Goal: Task Accomplishment & Management: Complete application form

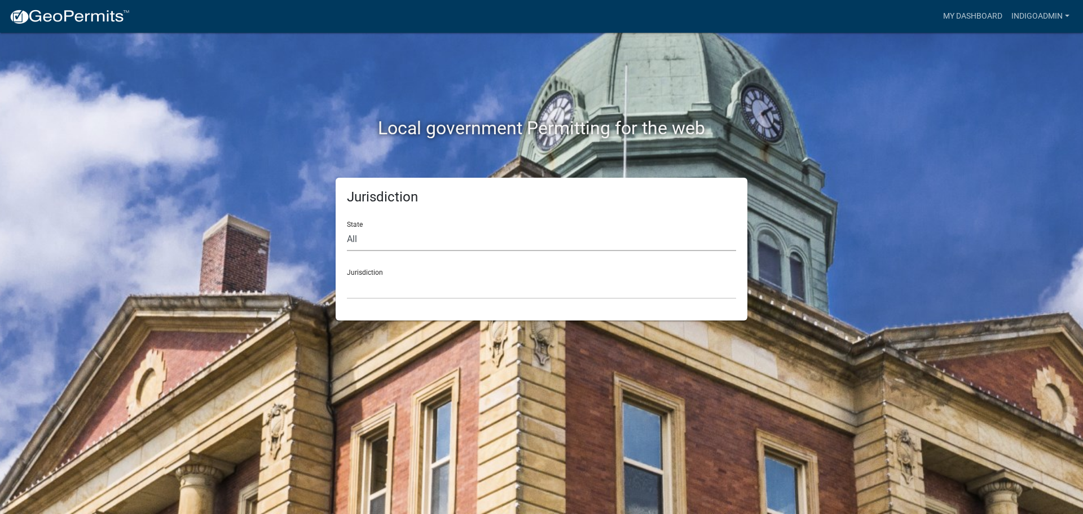
click at [385, 238] on select "All [US_STATE] [US_STATE] [US_STATE] [US_STATE] [US_STATE] [US_STATE] [US_STATE…" at bounding box center [541, 239] width 389 height 23
select select "[US_STATE]"
click at [347, 228] on select "All [US_STATE] [US_STATE] [US_STATE] [US_STATE] [US_STATE] [US_STATE] [US_STATE…" at bounding box center [541, 239] width 389 height 23
click at [383, 285] on select "[GEOGRAPHIC_DATA], [US_STATE] [GEOGRAPHIC_DATA], [US_STATE] [GEOGRAPHIC_DATA], …" at bounding box center [541, 287] width 389 height 23
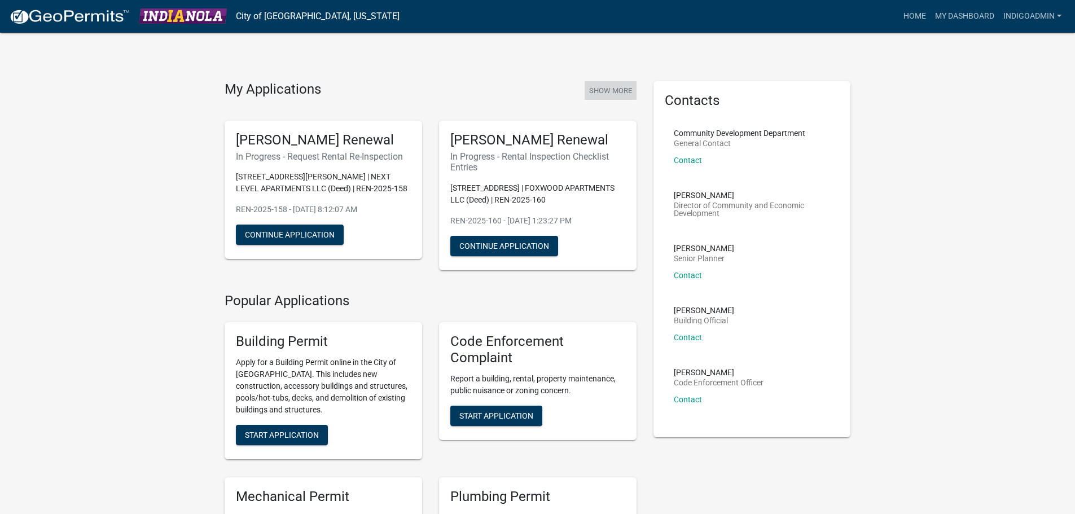
click at [618, 86] on button "Show More" at bounding box center [610, 90] width 52 height 19
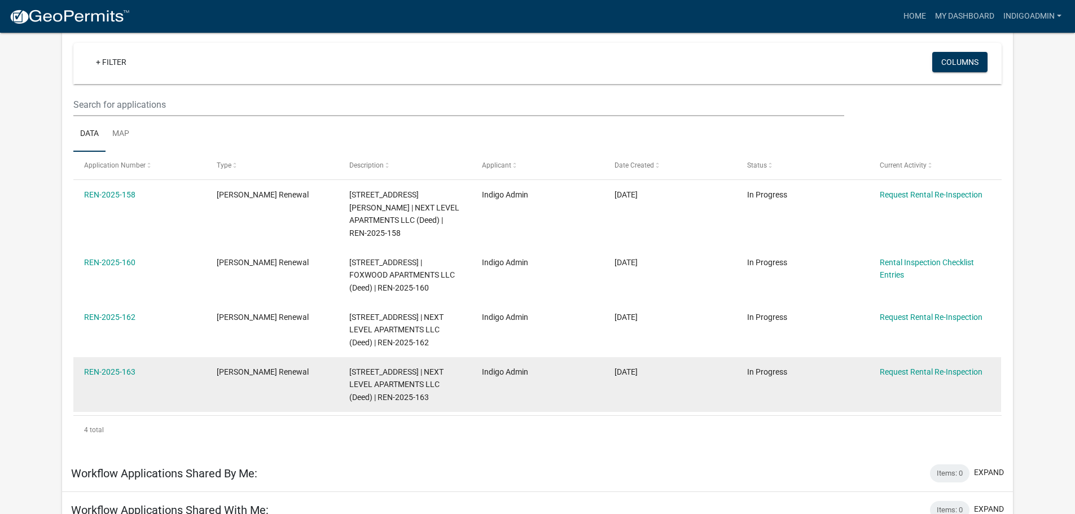
scroll to position [113, 0]
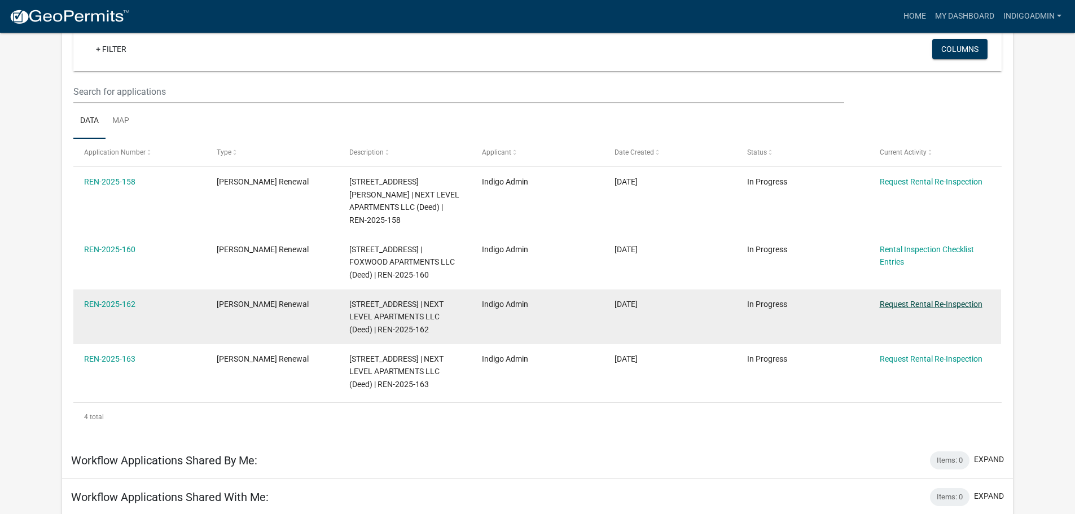
click at [930, 300] on link "Request Rental Re-Inspection" at bounding box center [930, 304] width 103 height 9
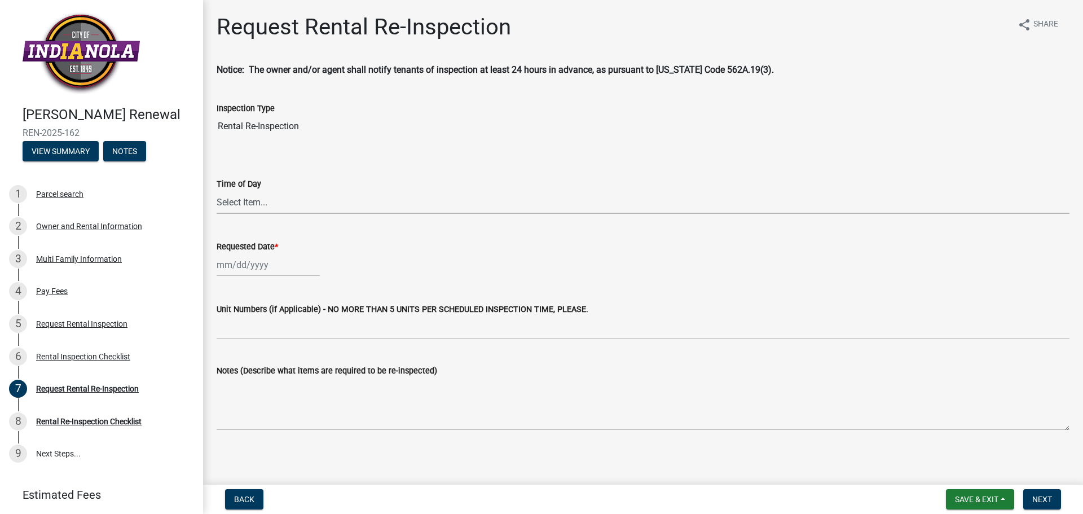
click at [281, 208] on select "Select Item... AM PM" at bounding box center [643, 202] width 853 height 23
click at [217, 191] on select "Select Item... AM PM" at bounding box center [643, 202] width 853 height 23
select select "47840d63-8a8f-4dfd-9e01-0d7b011cf41e"
click at [274, 267] on div at bounding box center [268, 264] width 103 height 23
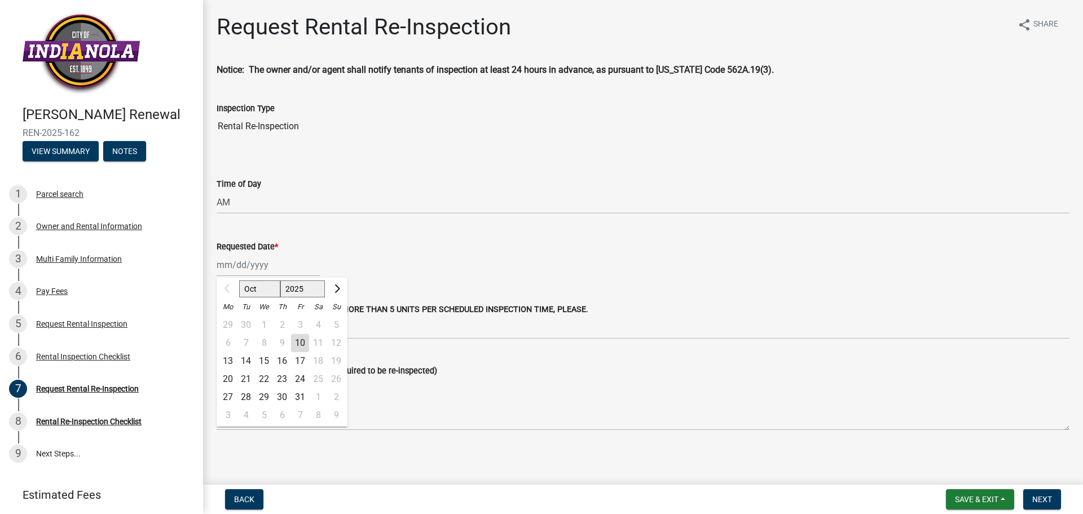
click at [228, 360] on div "13" at bounding box center [228, 361] width 18 height 18
type input "[DATE]"
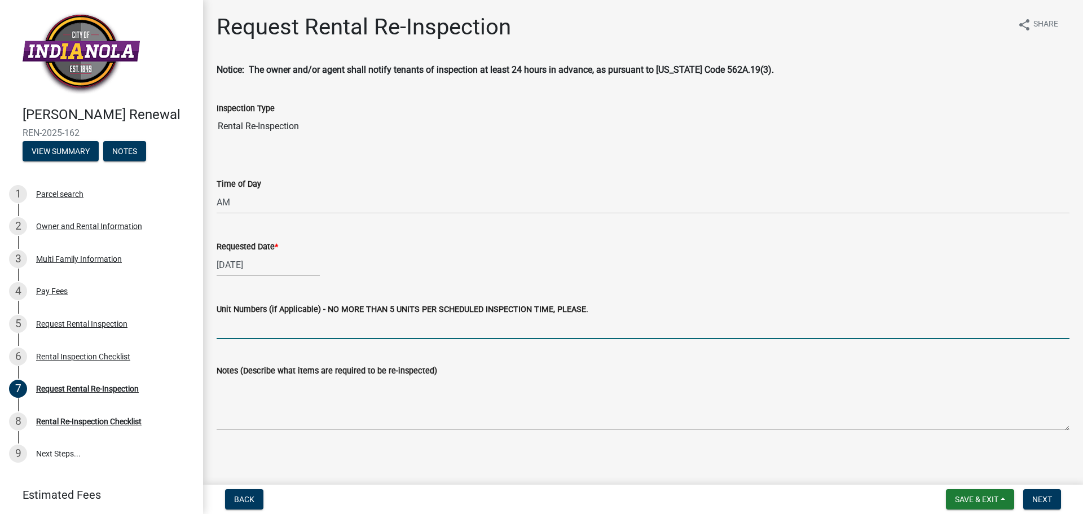
click at [270, 332] on input "Unit Numbers (if Applicable) - NO MORE THAN 5 UNITS PER SCHEDULED INSPECTION TI…" at bounding box center [643, 327] width 853 height 23
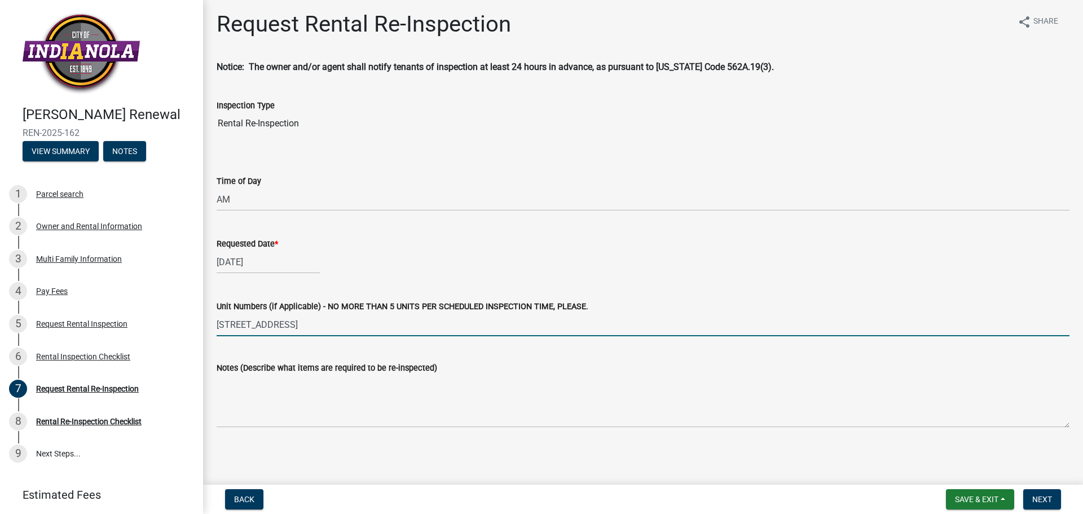
scroll to position [3, 0]
type input "[STREET_ADDRESS]"
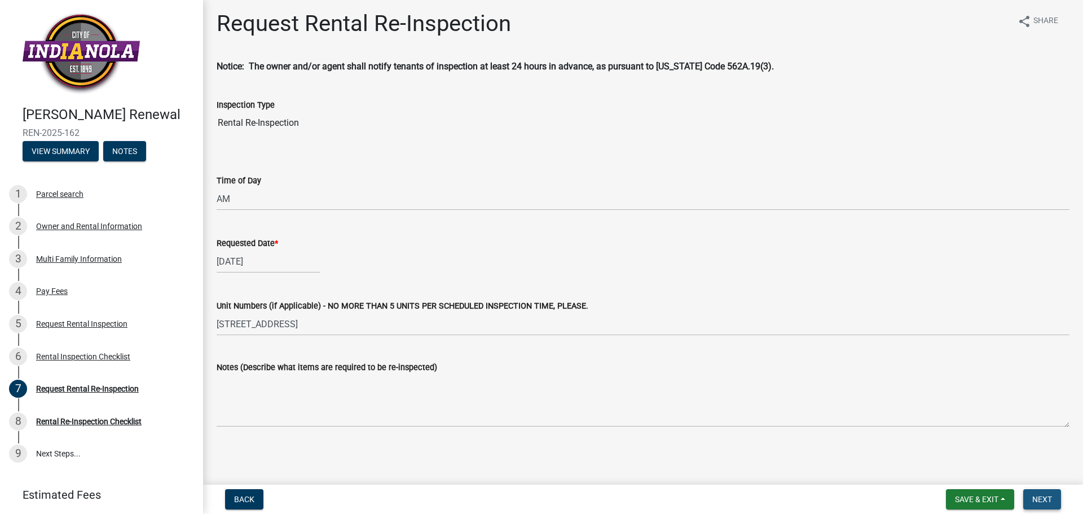
click at [1044, 496] on span "Next" at bounding box center [1042, 499] width 20 height 9
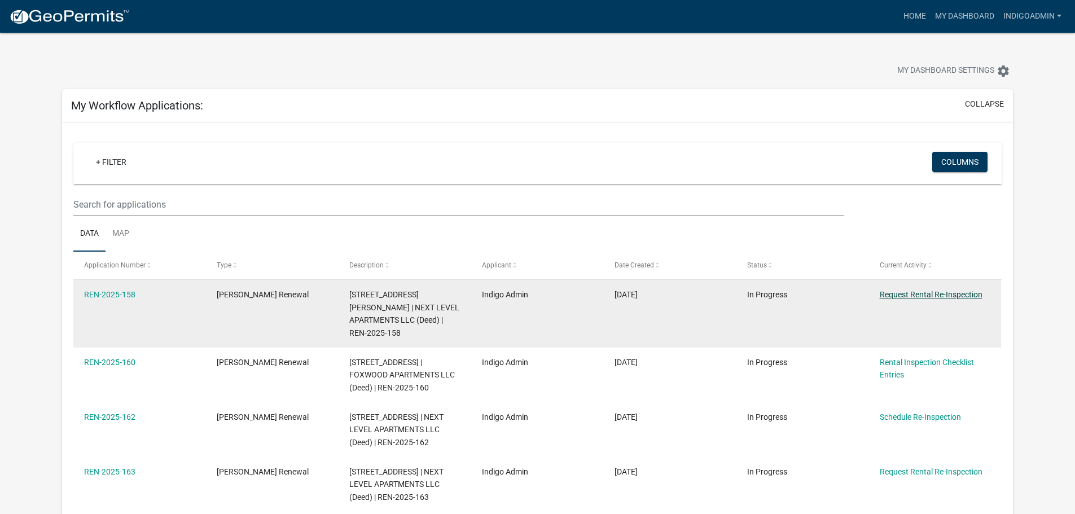
click at [931, 297] on link "Request Rental Re-Inspection" at bounding box center [930, 294] width 103 height 9
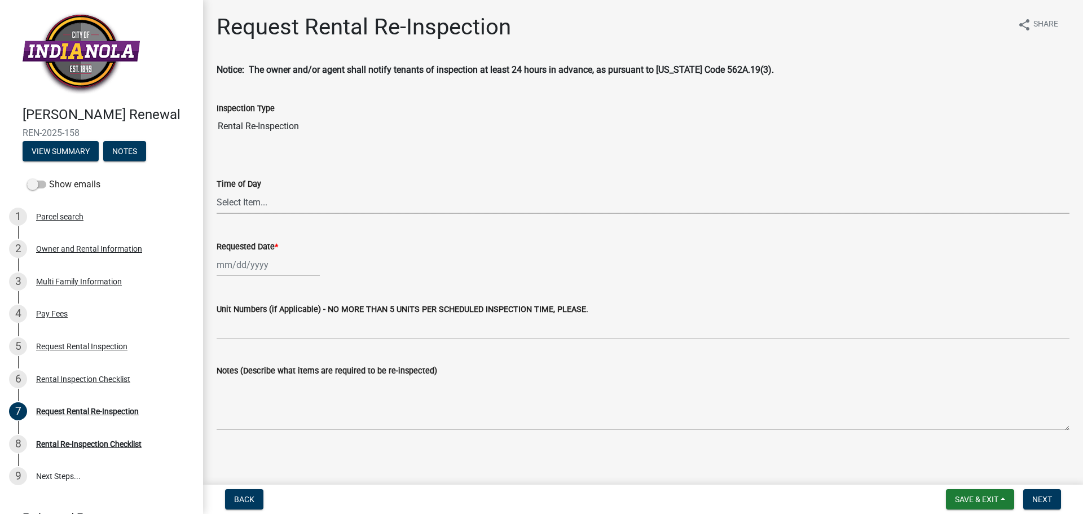
click at [266, 197] on select "Select Item... AM PM" at bounding box center [643, 202] width 853 height 23
click at [217, 191] on select "Select Item... AM PM" at bounding box center [643, 202] width 853 height 23
select select "47840d63-8a8f-4dfd-9e01-0d7b011cf41e"
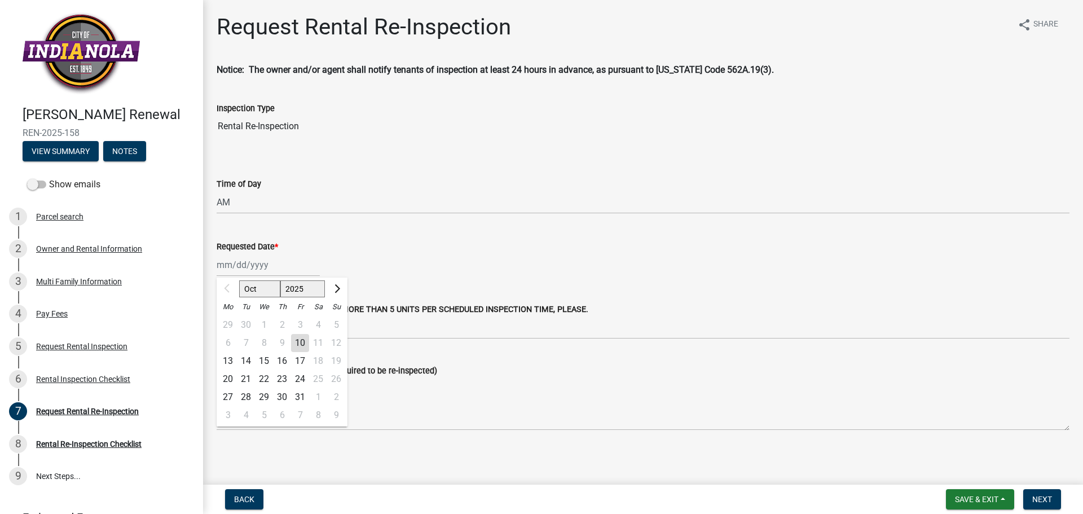
click at [267, 268] on div "Oct Nov [DATE] 2026 2027 2028 2029 2030 2031 2032 2033 2034 2035 2036 2037 2038…" at bounding box center [268, 264] width 103 height 23
click at [246, 362] on div "14" at bounding box center [246, 361] width 18 height 18
type input "[DATE]"
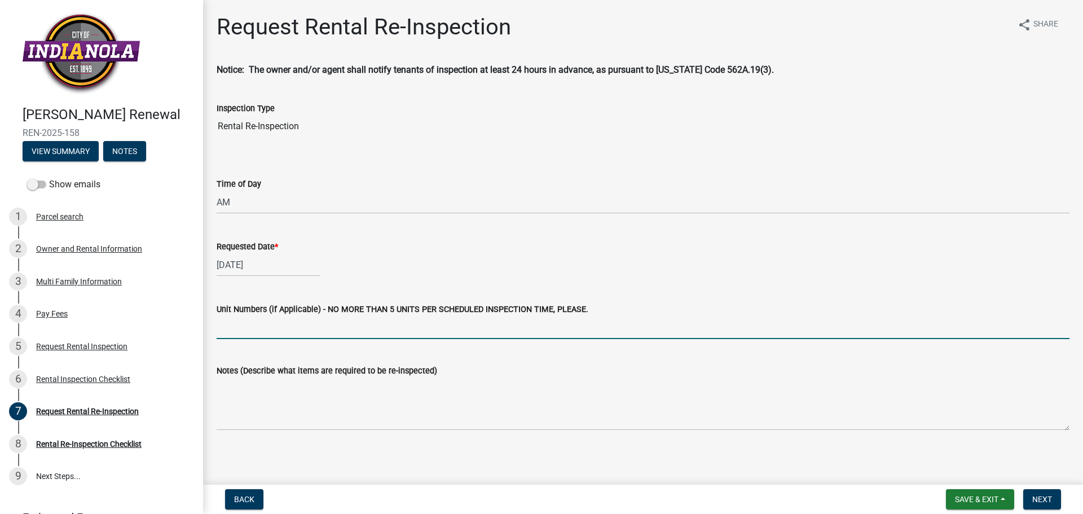
click at [256, 327] on input "Unit Numbers (if Applicable) - NO MORE THAN 5 UNITS PER SCHEDULED INSPECTION TI…" at bounding box center [643, 327] width 853 height 23
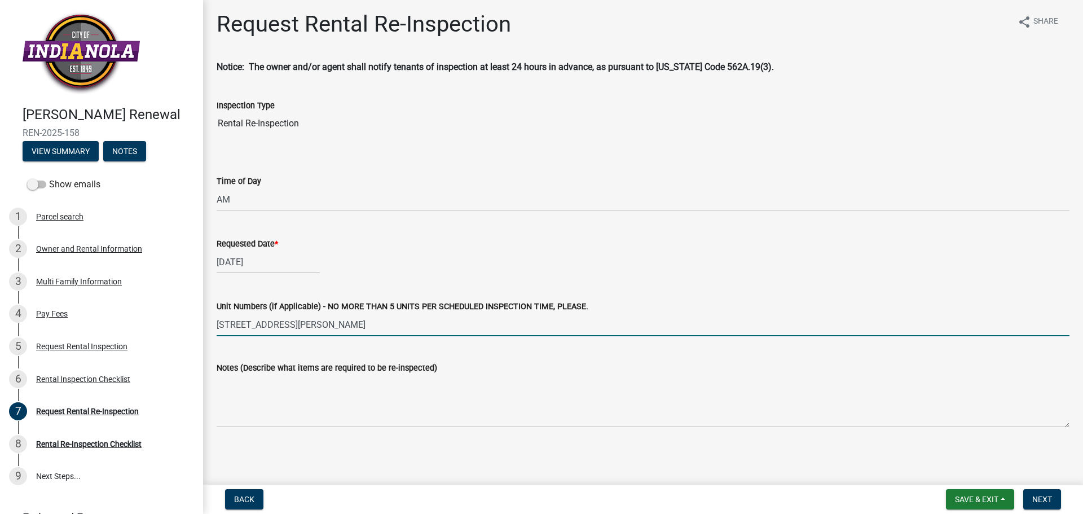
scroll to position [3, 0]
type input "[STREET_ADDRESS][PERSON_NAME]"
click at [1048, 501] on span "Next" at bounding box center [1042, 499] width 20 height 9
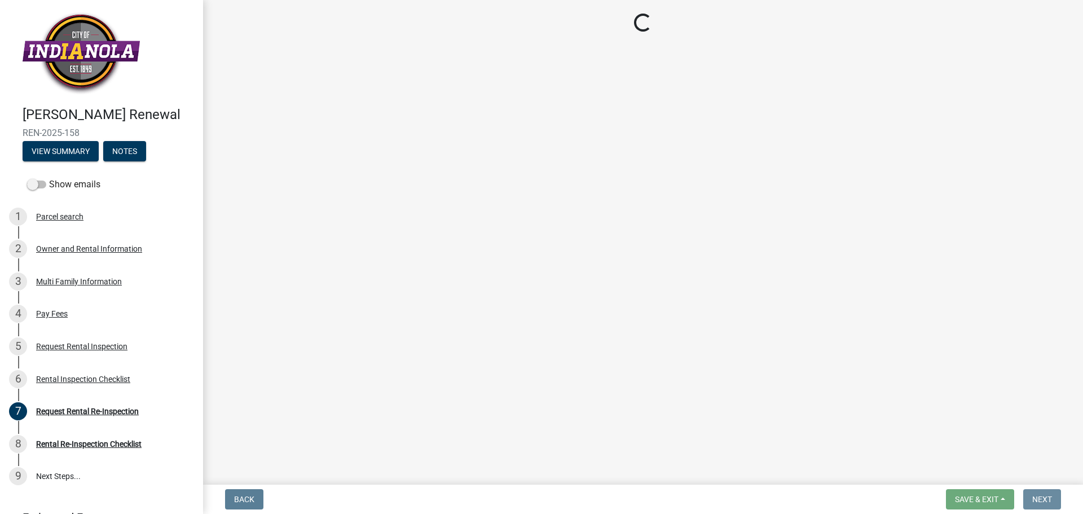
scroll to position [0, 0]
